Goal: Task Accomplishment & Management: Use online tool/utility

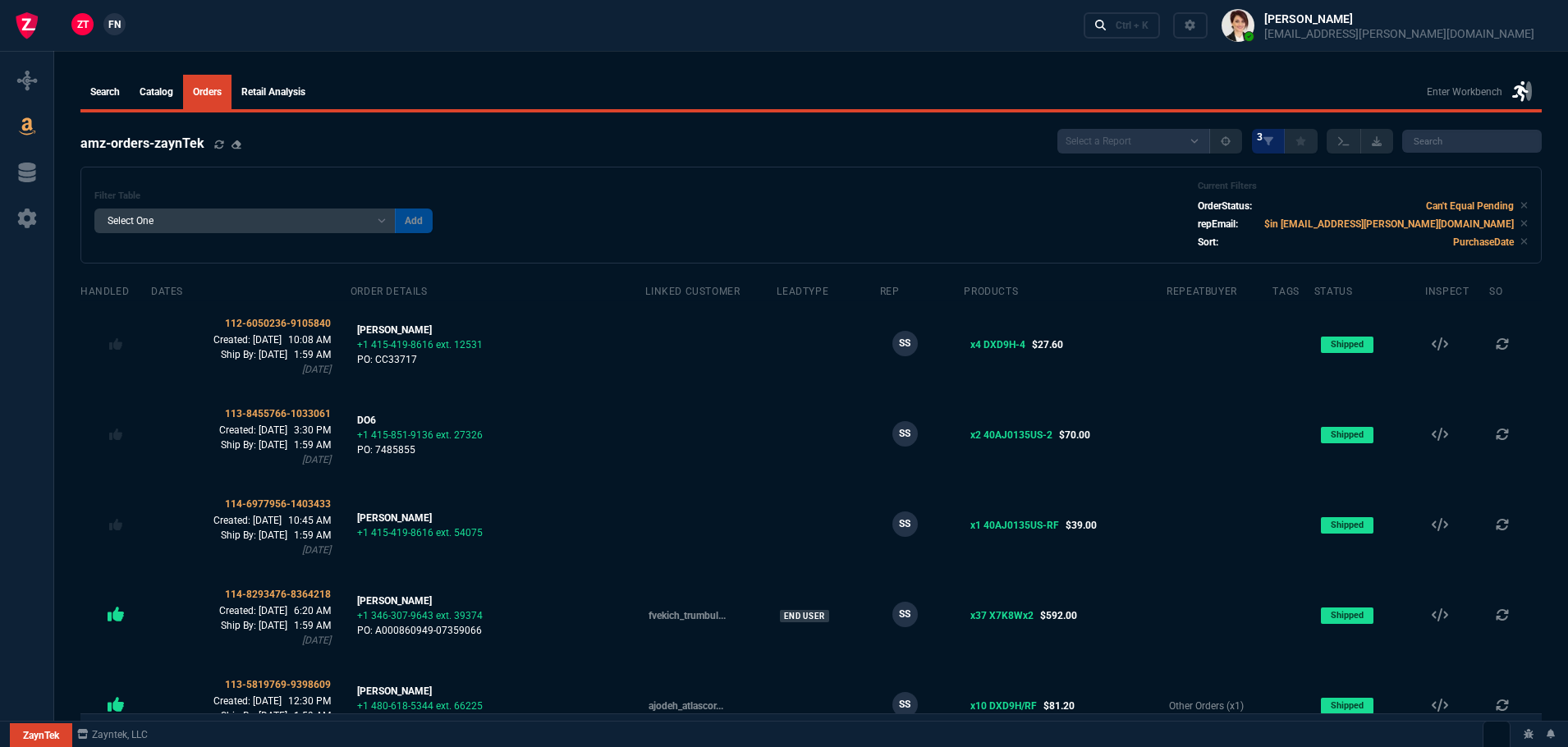
select select
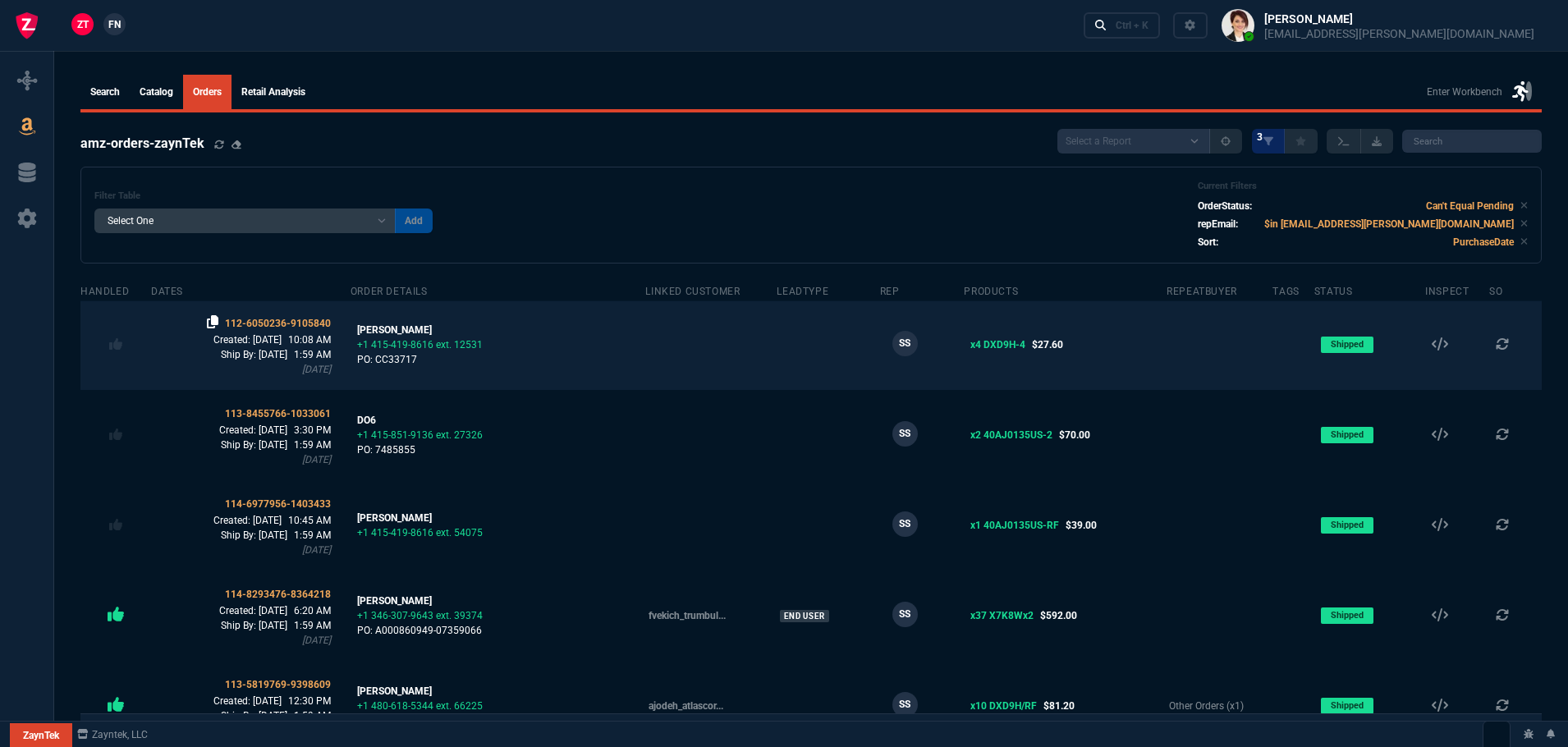
click at [219, 318] on icon at bounding box center [213, 321] width 12 height 13
click at [281, 318] on span "112-6050236-9105840" at bounding box center [277, 324] width 106 height 12
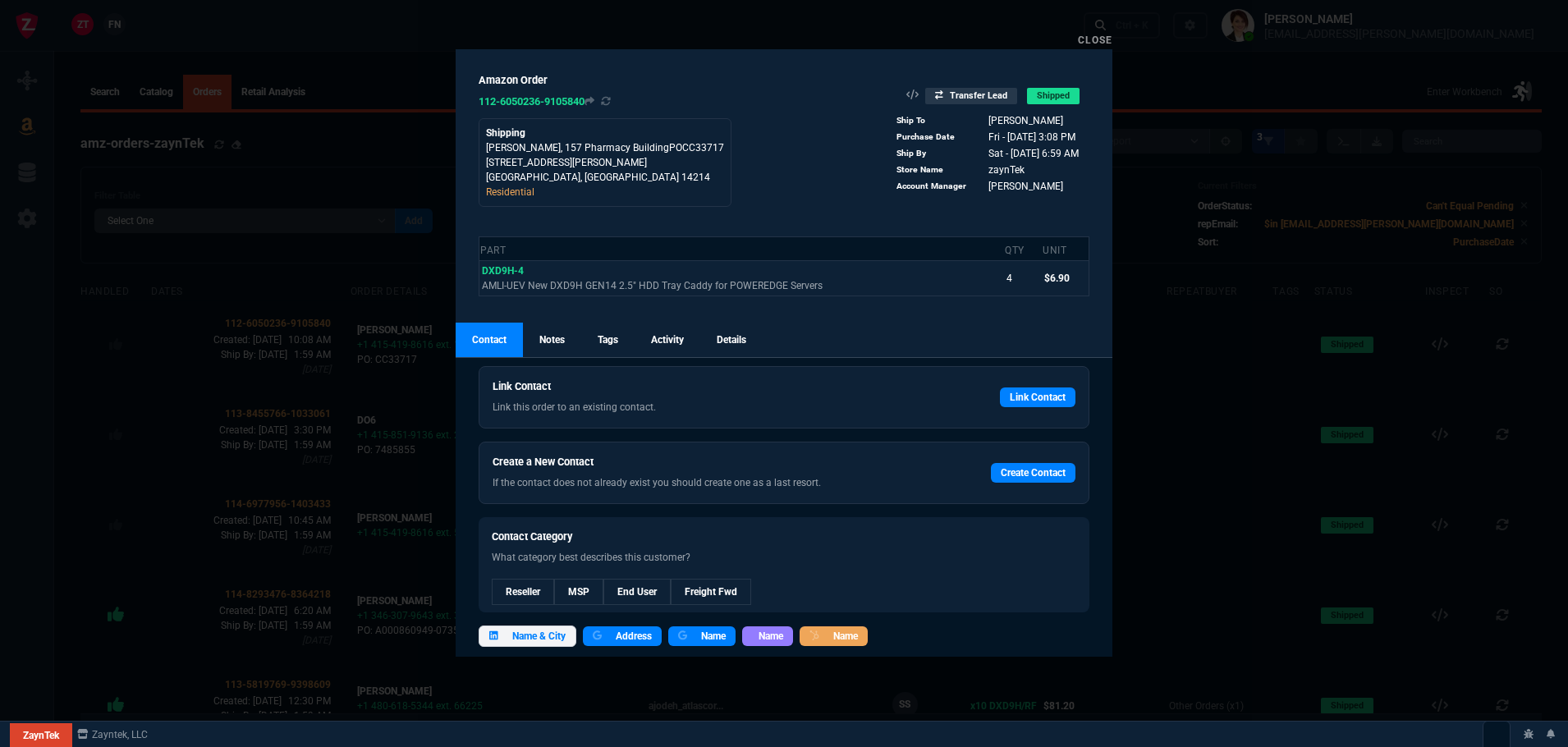
scroll to position [41, 0]
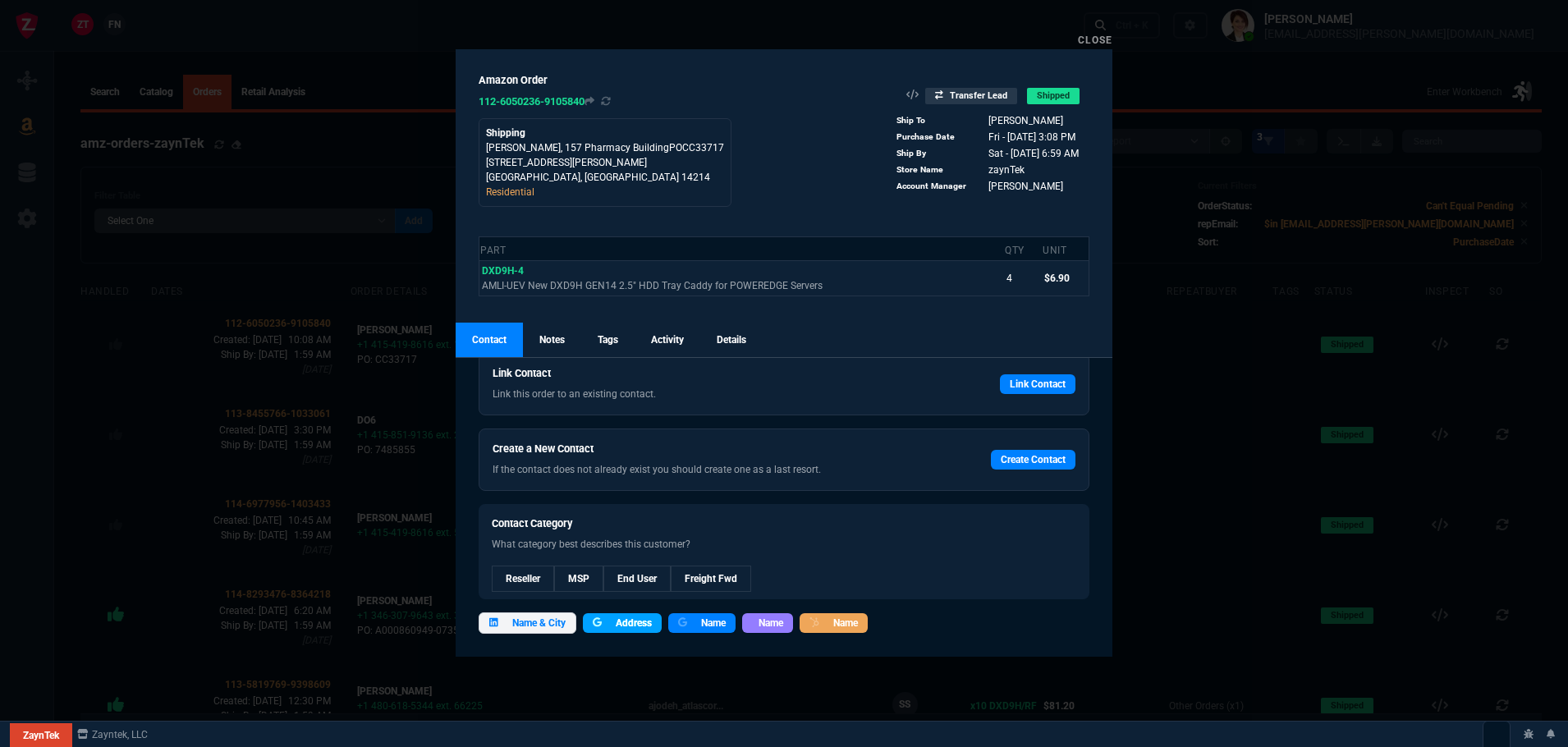
click at [642, 627] on span "Address" at bounding box center [634, 623] width 36 height 15
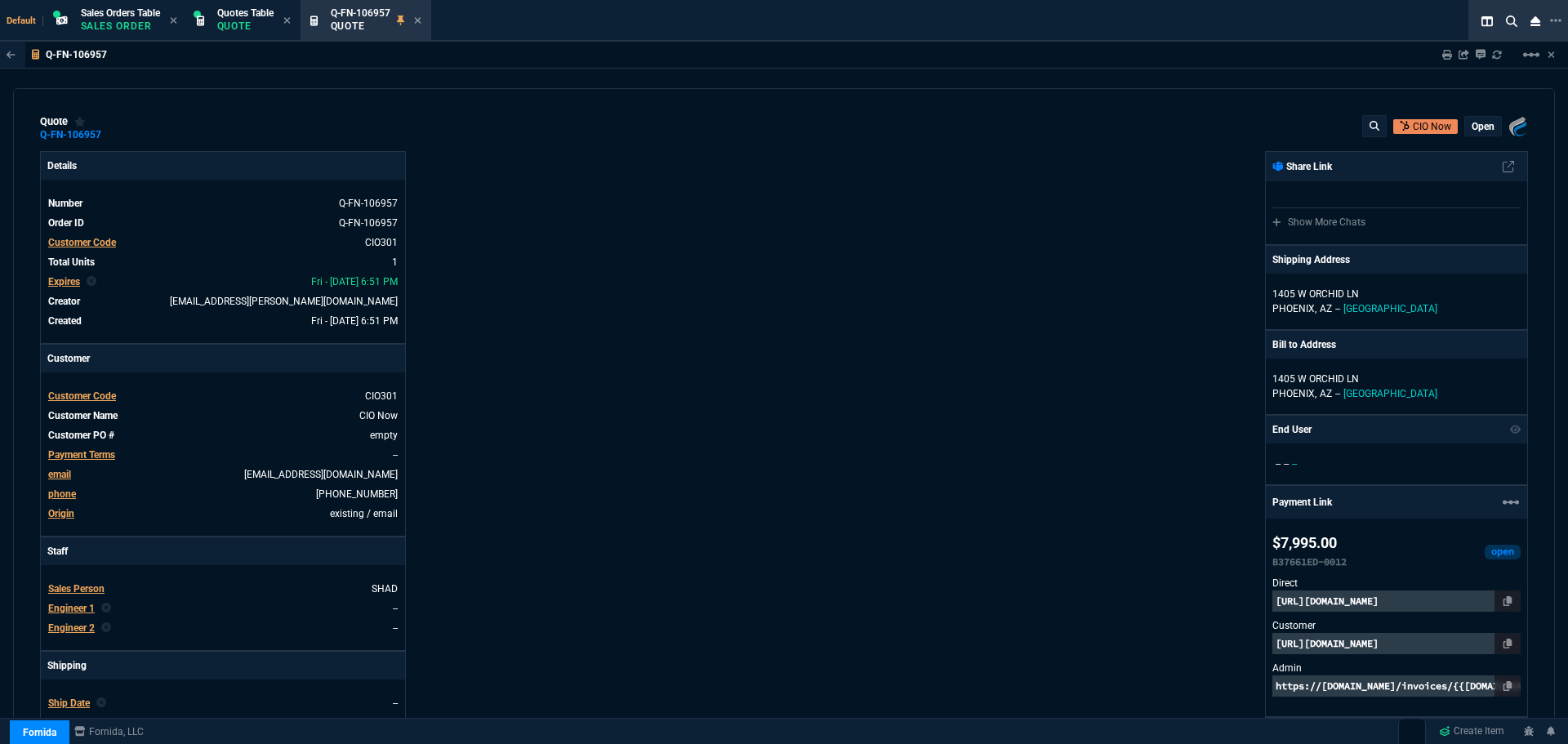
select select "4: SHAD"
click at [420, 21] on icon at bounding box center [417, 20] width 7 height 7
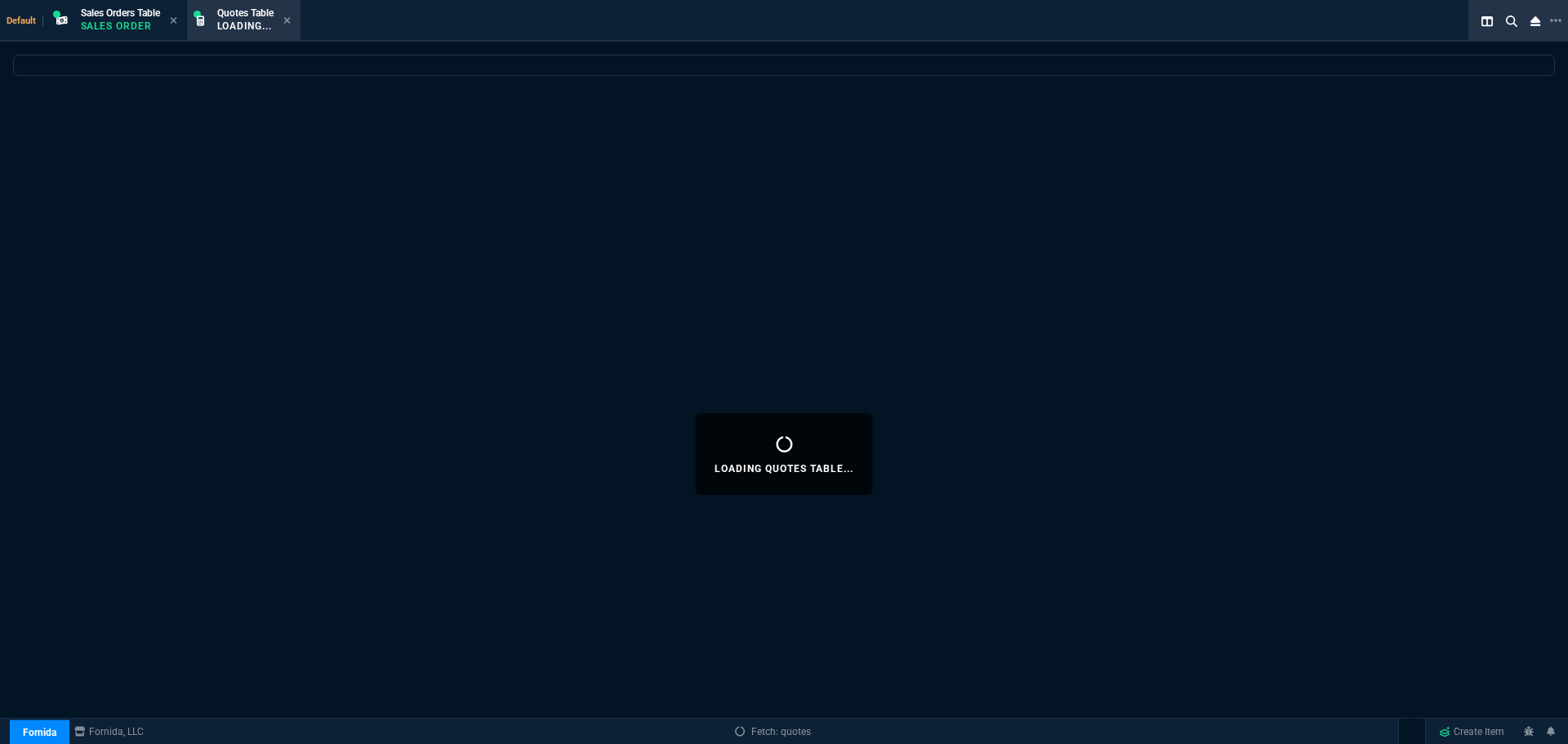
select select
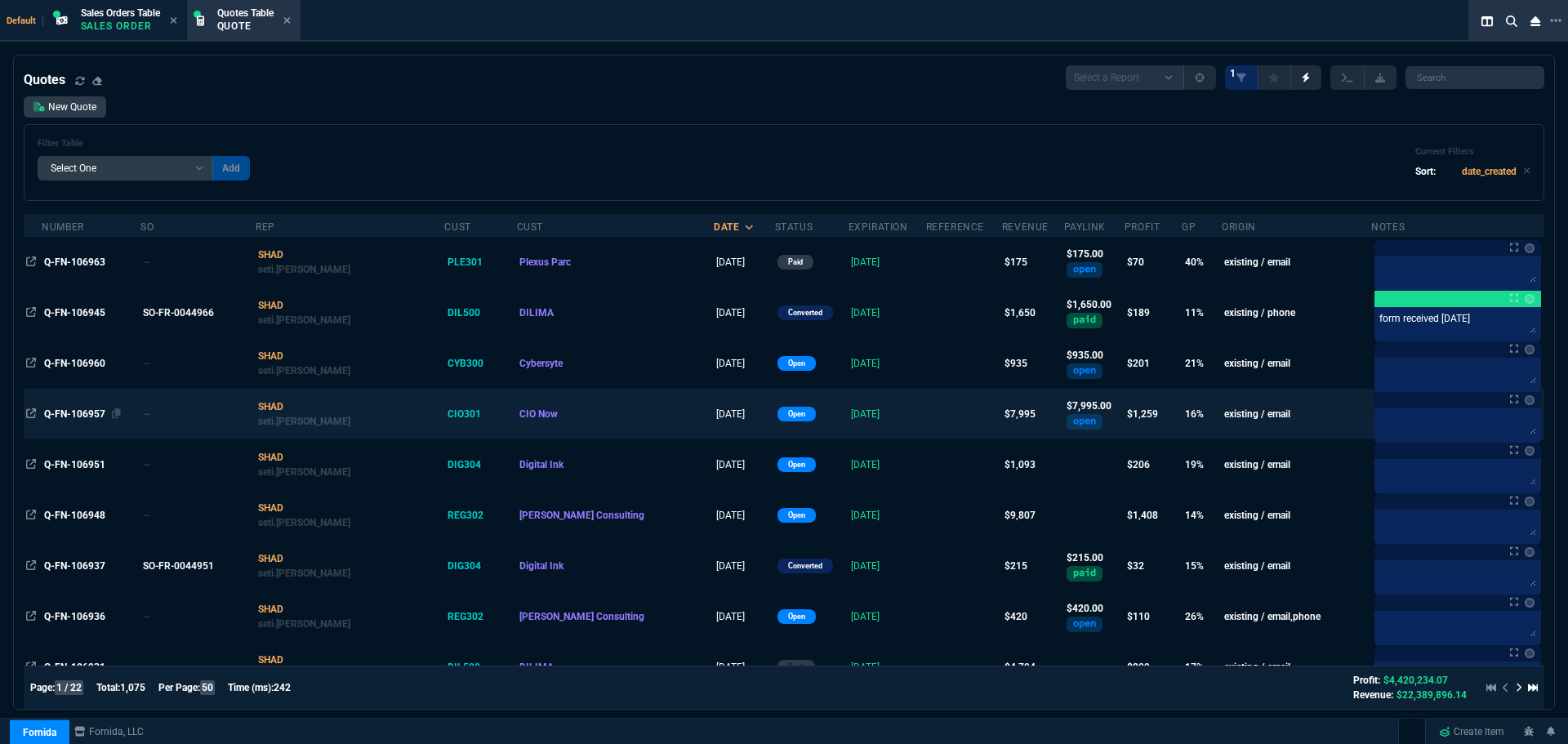
click at [91, 413] on span "Q-FN-106957" at bounding box center [75, 414] width 61 height 12
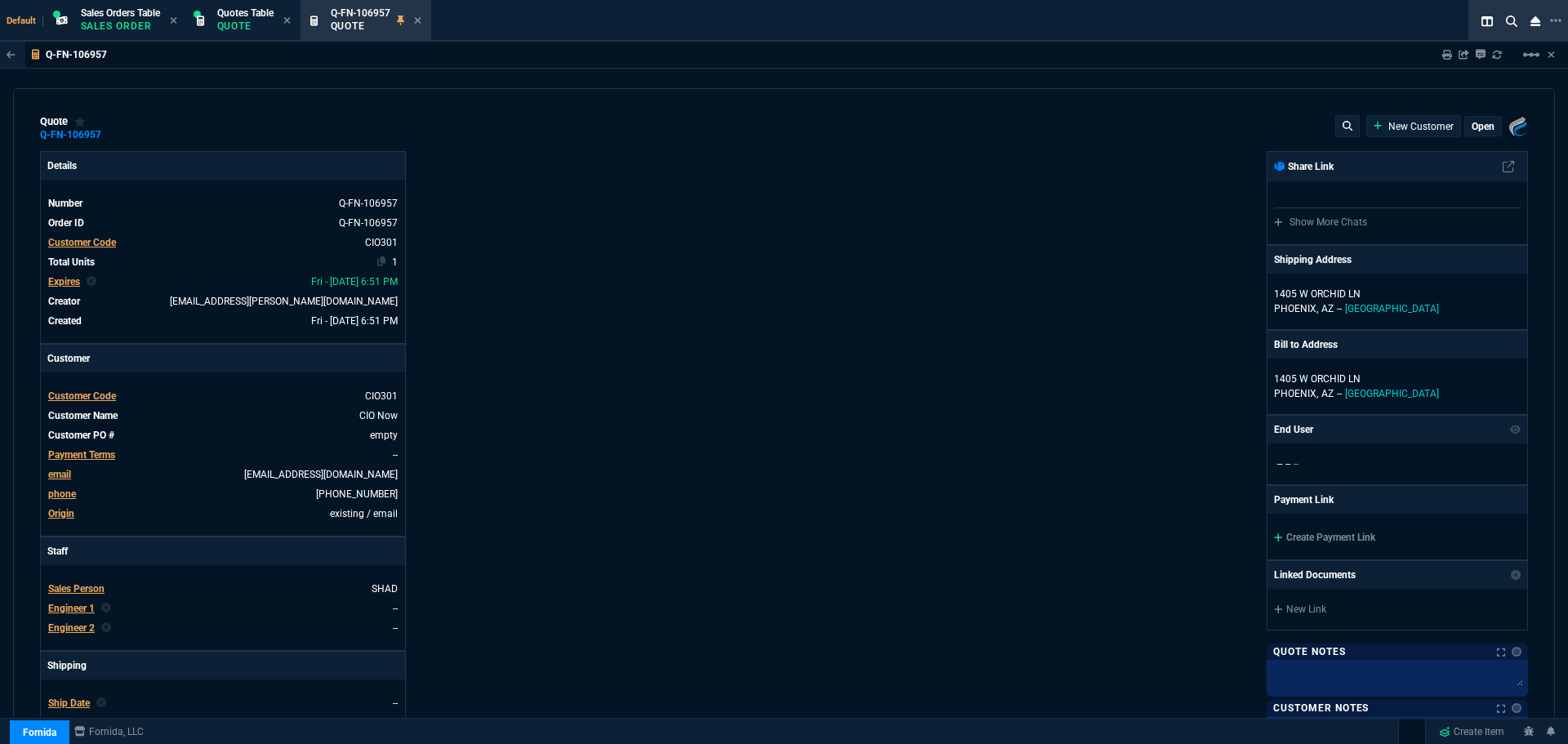
type input "20"
type input "1610"
type input "20"
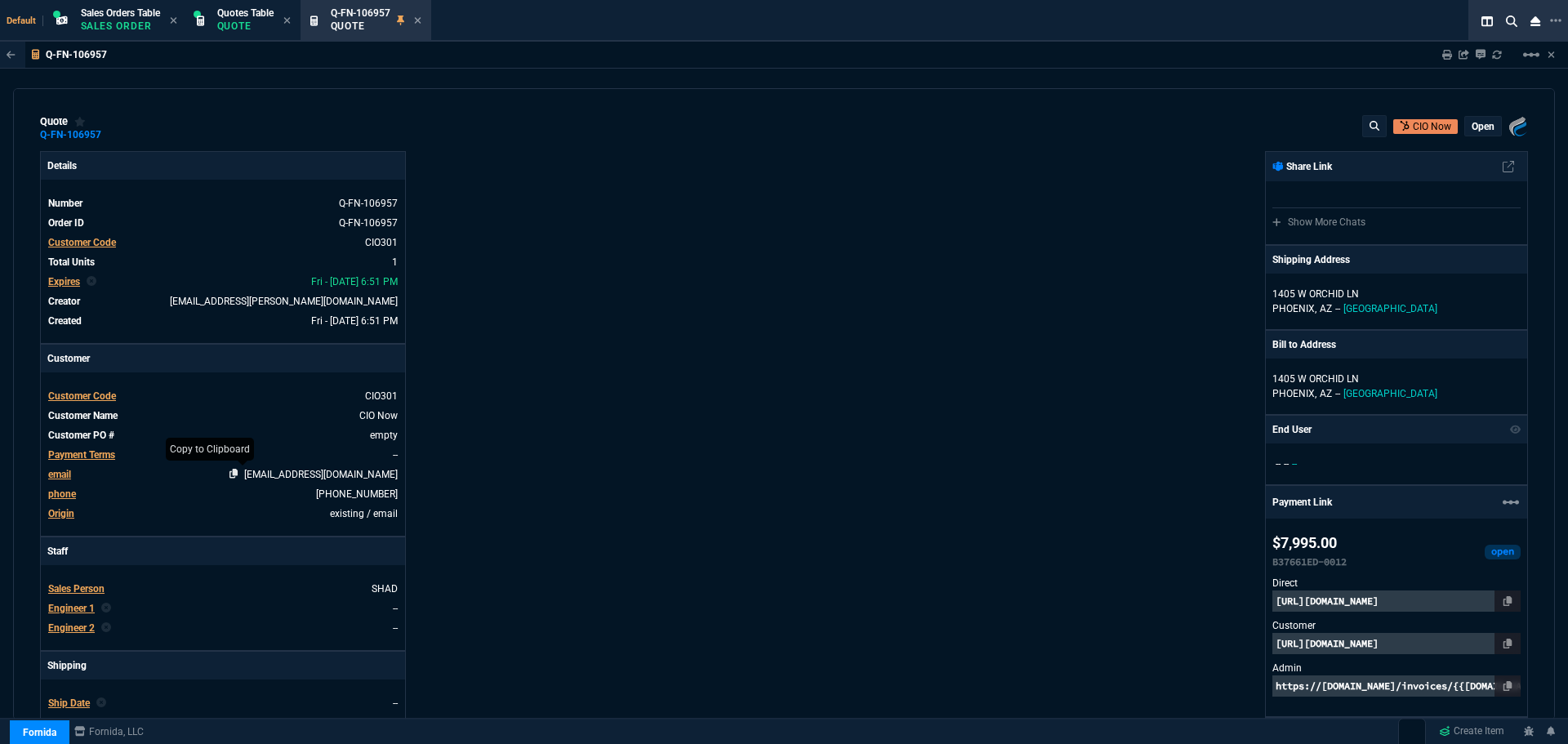
click at [238, 472] on icon at bounding box center [233, 473] width 9 height 10
